Goal: Information Seeking & Learning: Learn about a topic

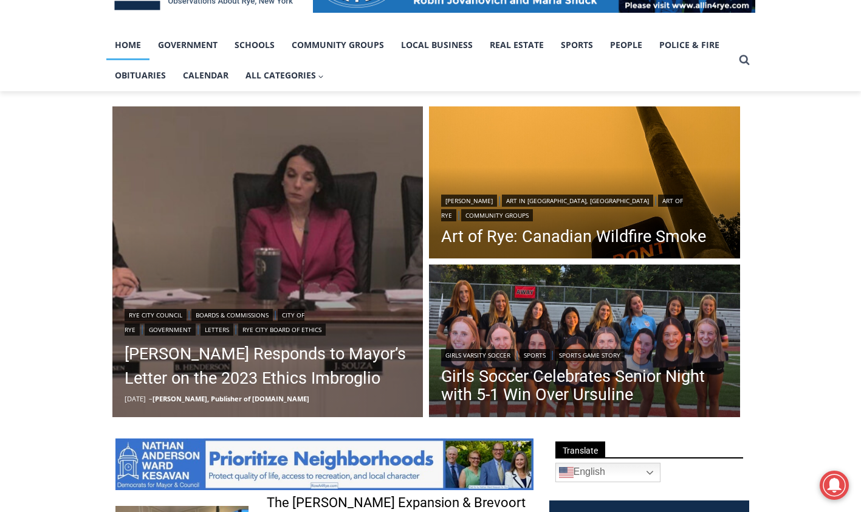
scroll to position [243, 0]
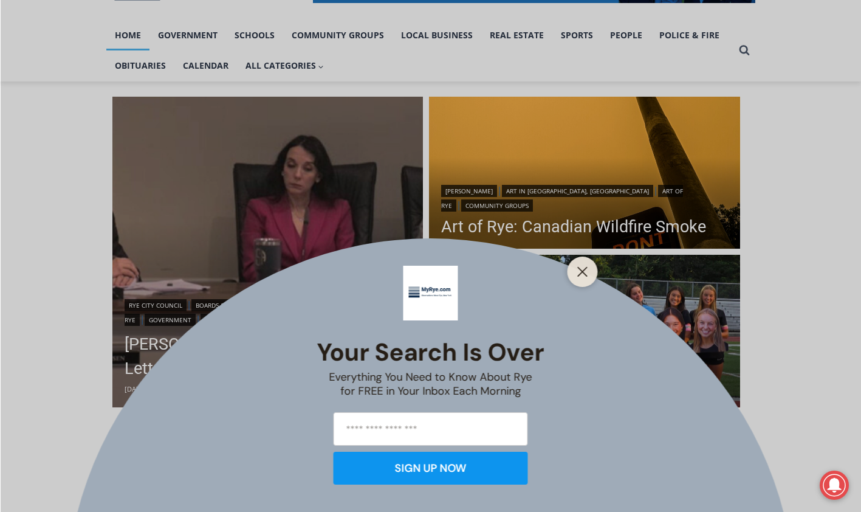
click at [227, 345] on div "Your Search is Over Everything You Need to Know About Rye for FREE in Your Inbo…" at bounding box center [430, 256] width 861 height 512
click at [578, 270] on icon "Close" at bounding box center [583, 271] width 11 height 11
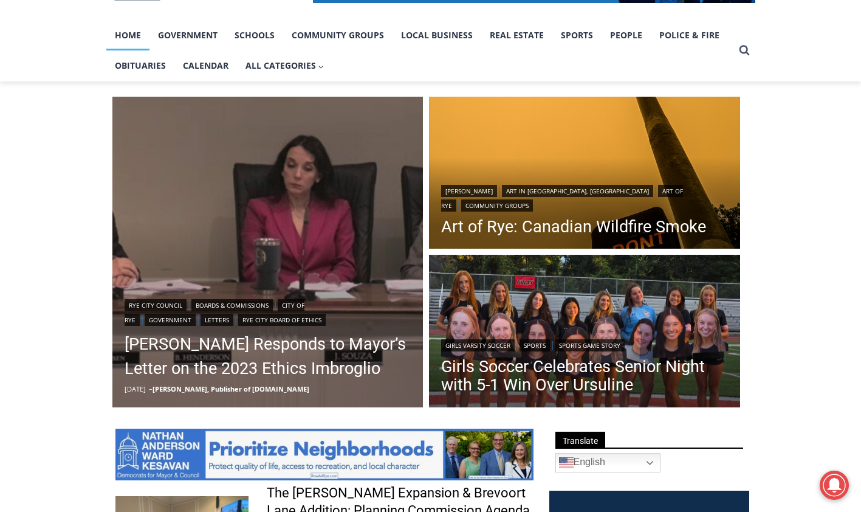
click at [233, 339] on link "Henderson Responds to Mayor’s Letter on the 2023 Ethics Imbroglio" at bounding box center [268, 356] width 287 height 49
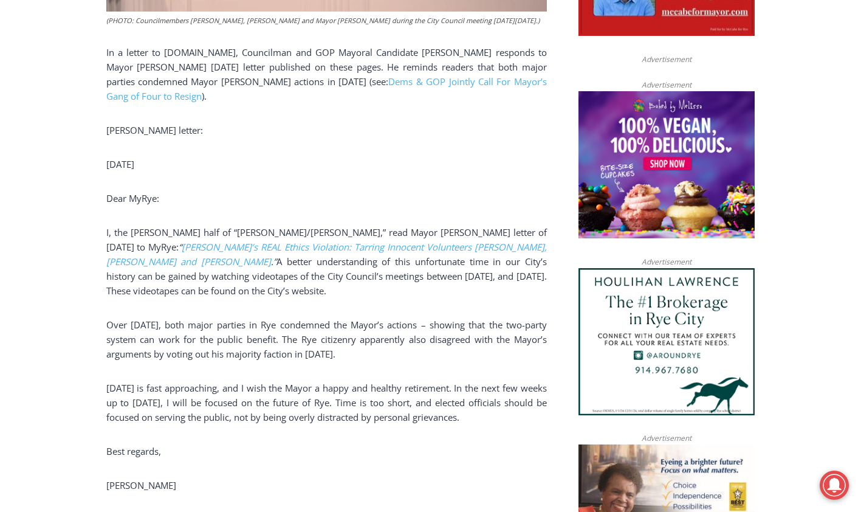
scroll to position [767, 0]
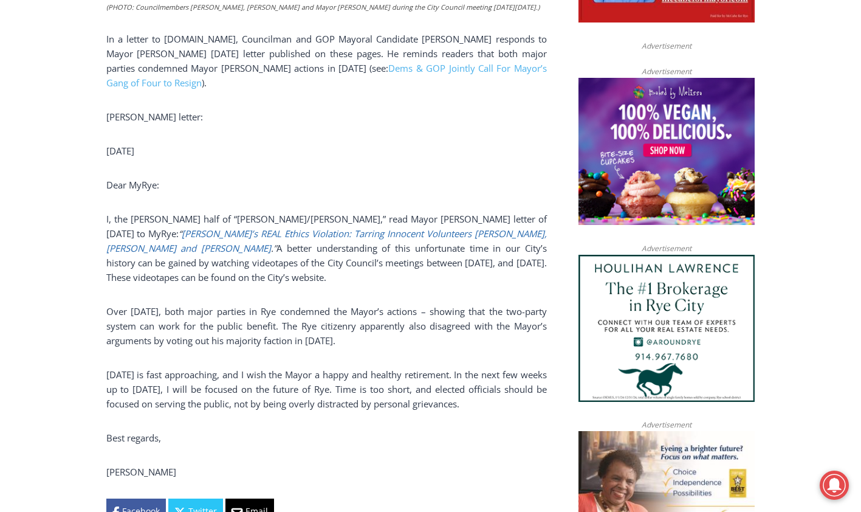
click at [297, 232] on link "Rye’s REAL Ethics Violation: Tarring Innocent Volunteers Carolina Johnson, Juli…" at bounding box center [326, 240] width 441 height 27
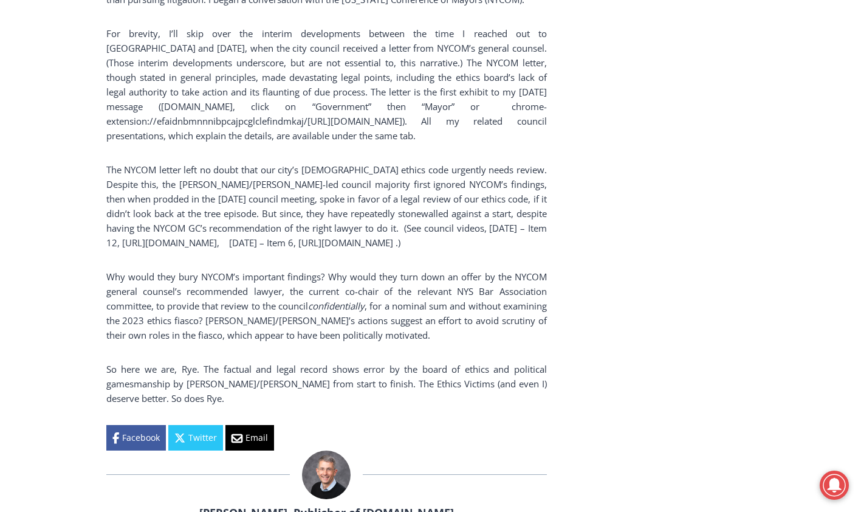
scroll to position [2286, 0]
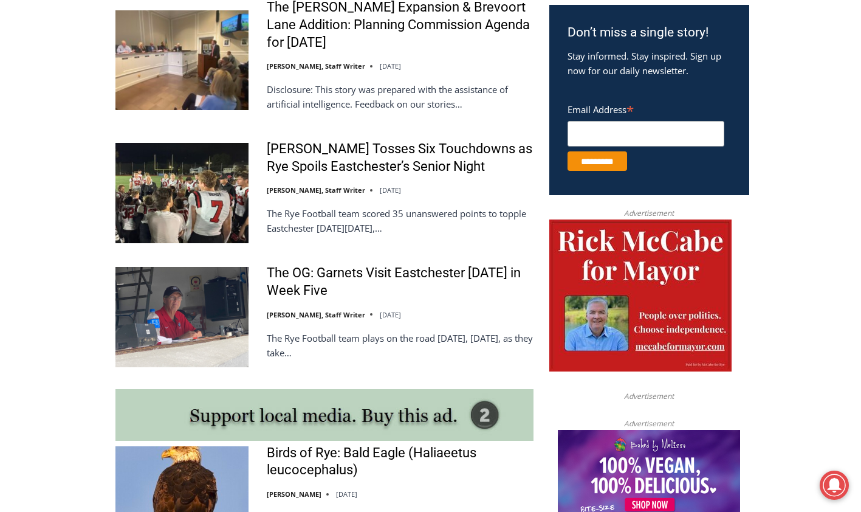
scroll to position [730, 0]
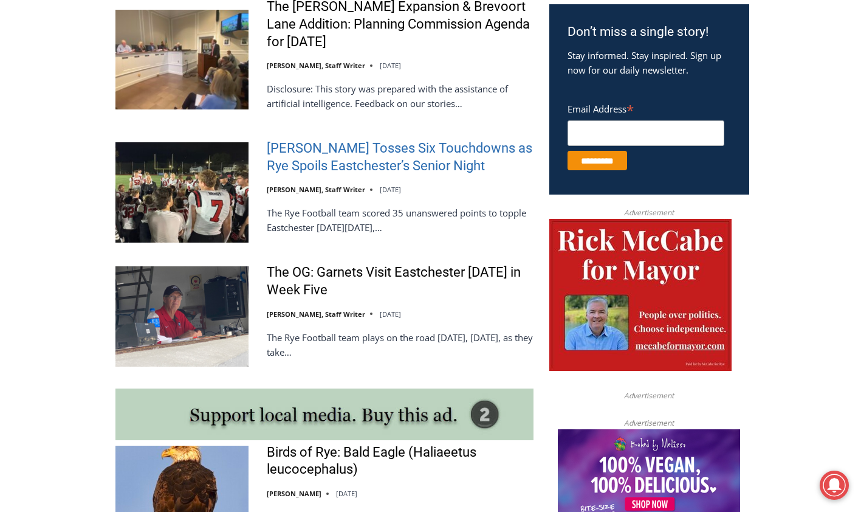
click at [362, 153] on link "[PERSON_NAME] Tosses Six Touchdowns as Rye Spoils Eastchester’s Senior Night" at bounding box center [400, 157] width 267 height 35
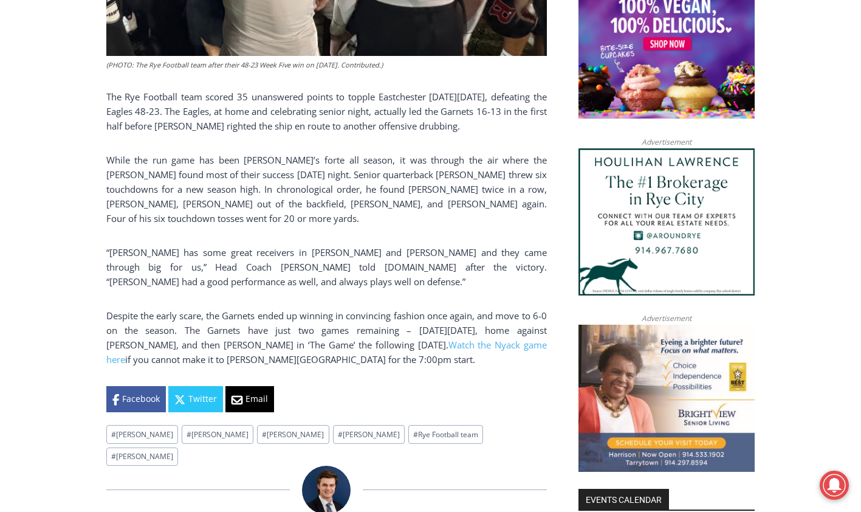
scroll to position [888, 0]
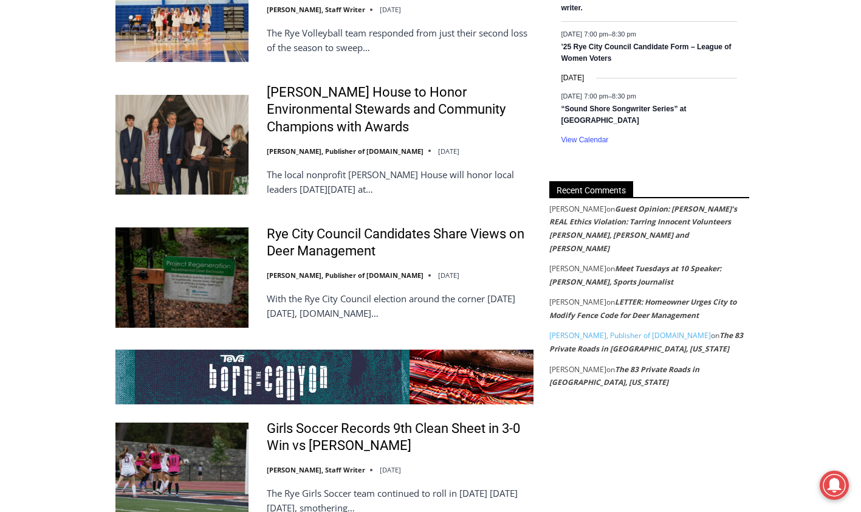
scroll to position [2067, 0]
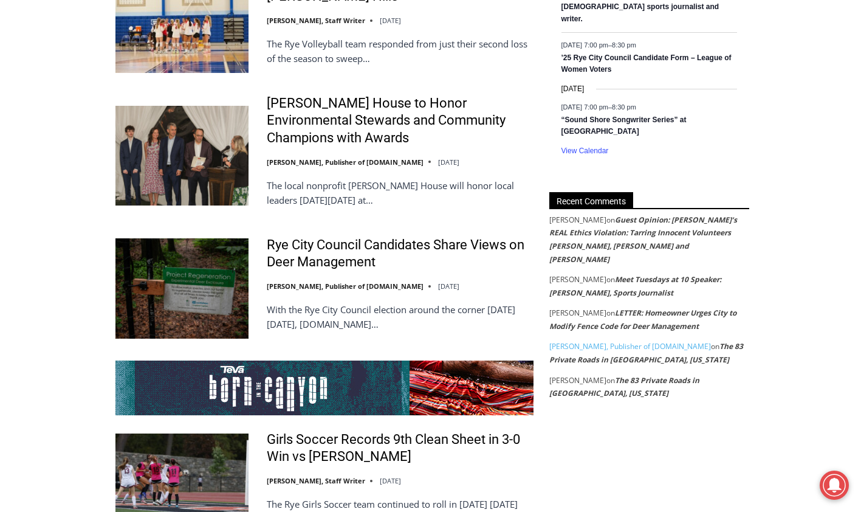
click at [655, 220] on link "Guest Opinion: [PERSON_NAME]’s REAL Ethics Violation: Tarring Innocent Voluntee…" at bounding box center [644, 240] width 188 height 50
